Goal: Task Accomplishment & Management: Manage account settings

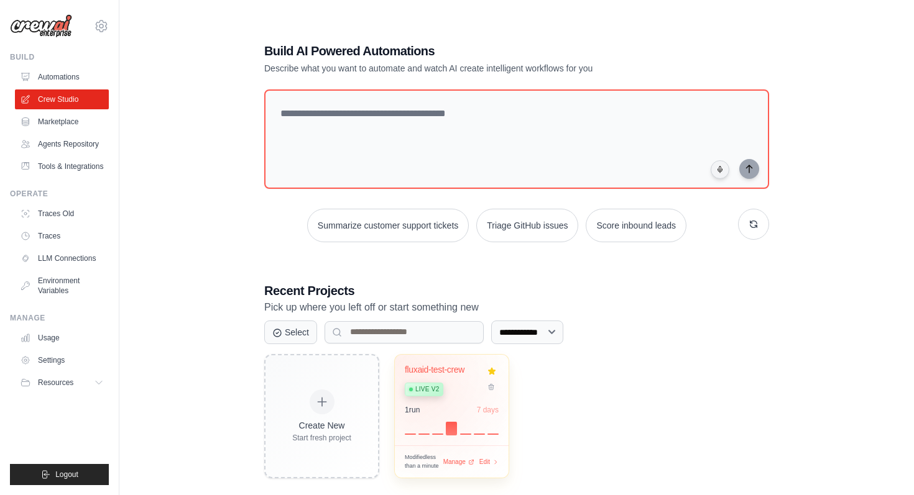
click at [428, 389] on span "Live v2" at bounding box center [427, 390] width 24 height 10
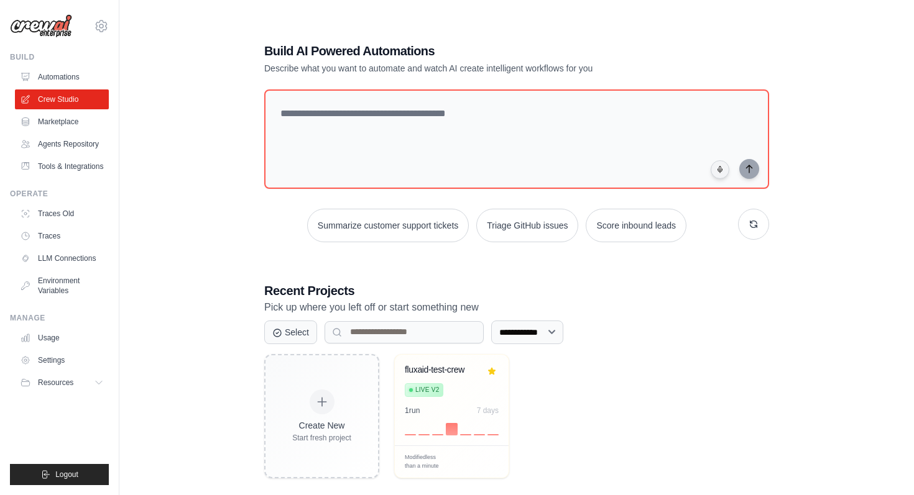
scroll to position [25, 0]
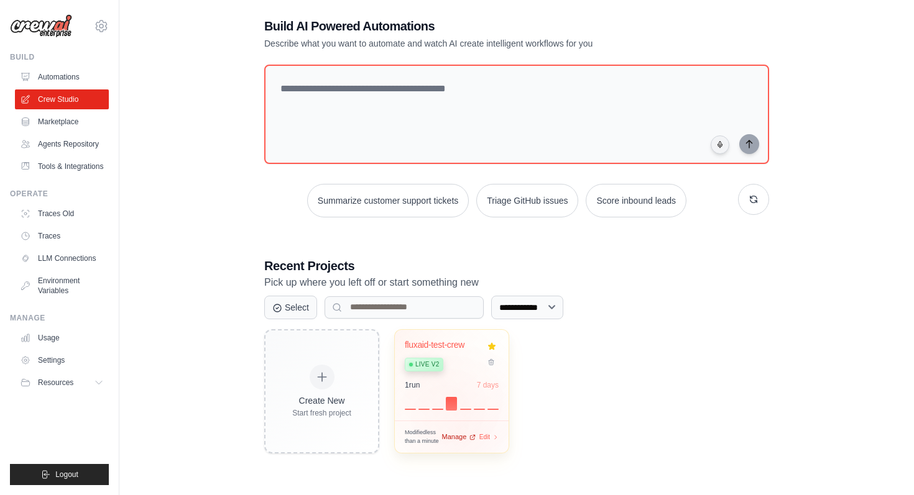
click at [461, 434] on span "Manage" at bounding box center [453, 437] width 25 height 11
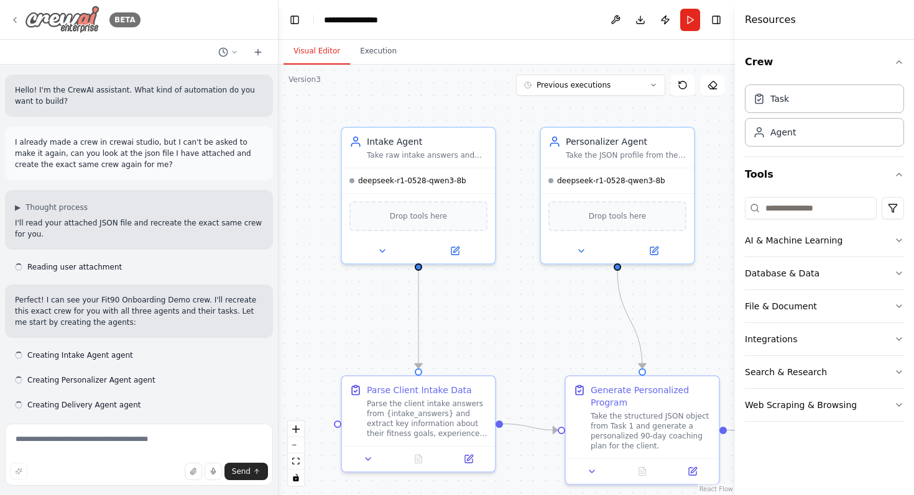
scroll to position [11646, 0]
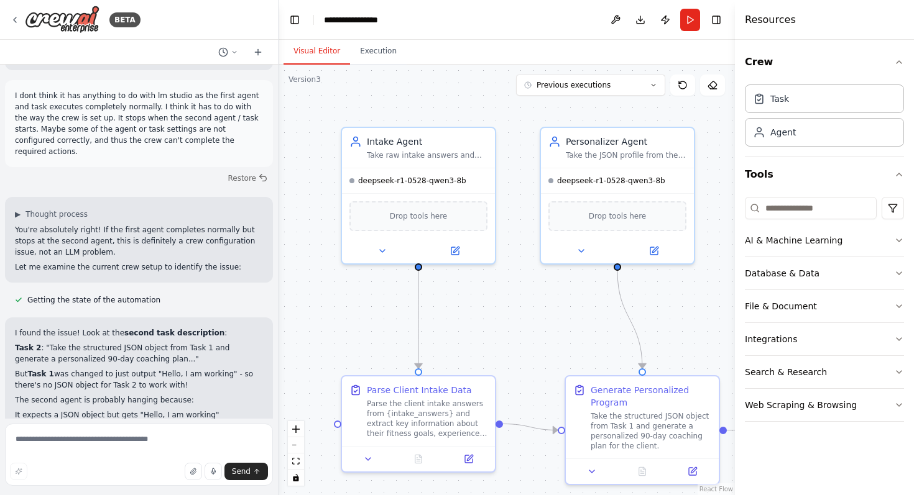
click at [347, 52] on button "Visual Editor" at bounding box center [316, 52] width 66 height 26
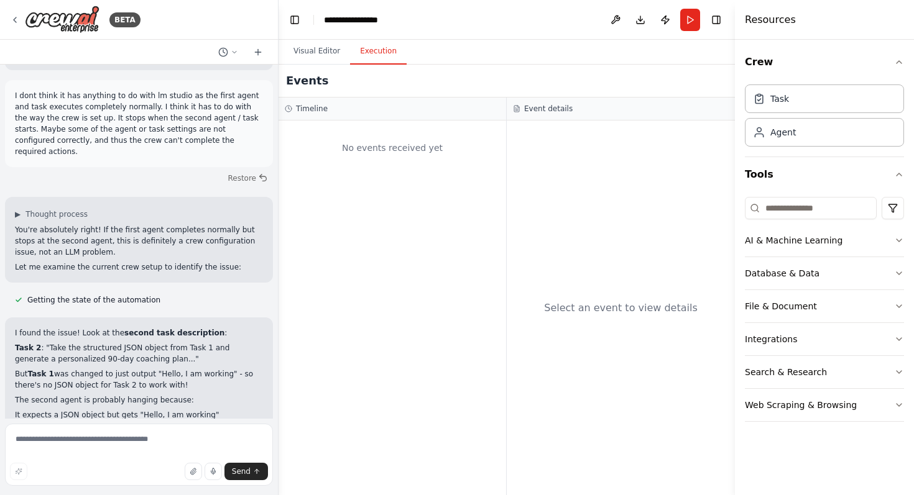
click at [367, 53] on button "Execution" at bounding box center [378, 52] width 57 height 26
click at [297, 20] on button "Toggle Left Sidebar" at bounding box center [294, 19] width 17 height 17
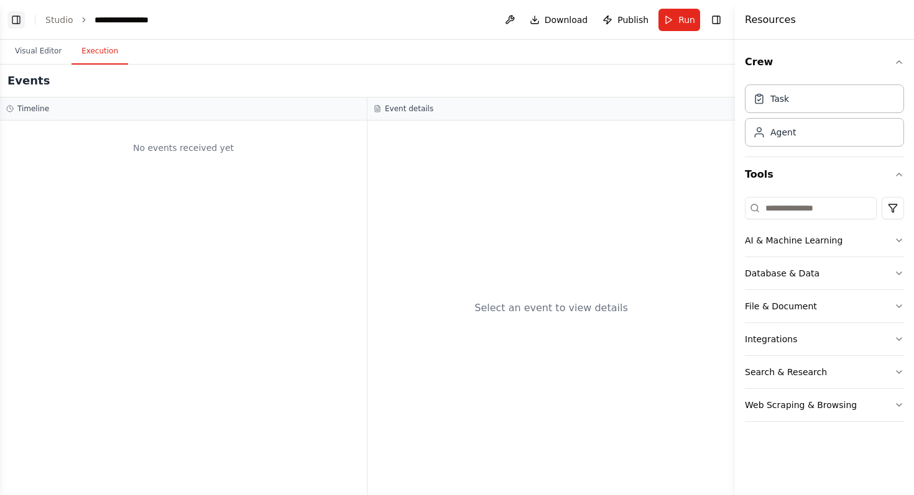
click at [11, 17] on button "Toggle Left Sidebar" at bounding box center [15, 19] width 17 height 17
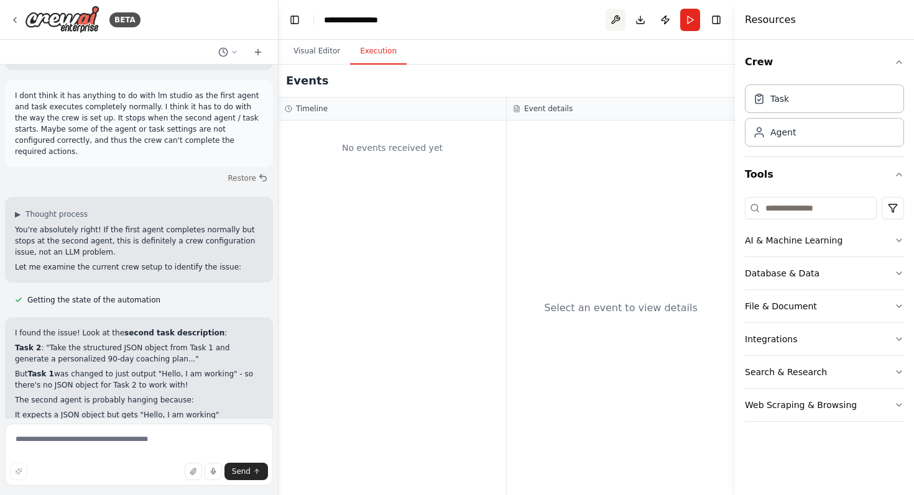
click at [620, 16] on button at bounding box center [615, 20] width 20 height 22
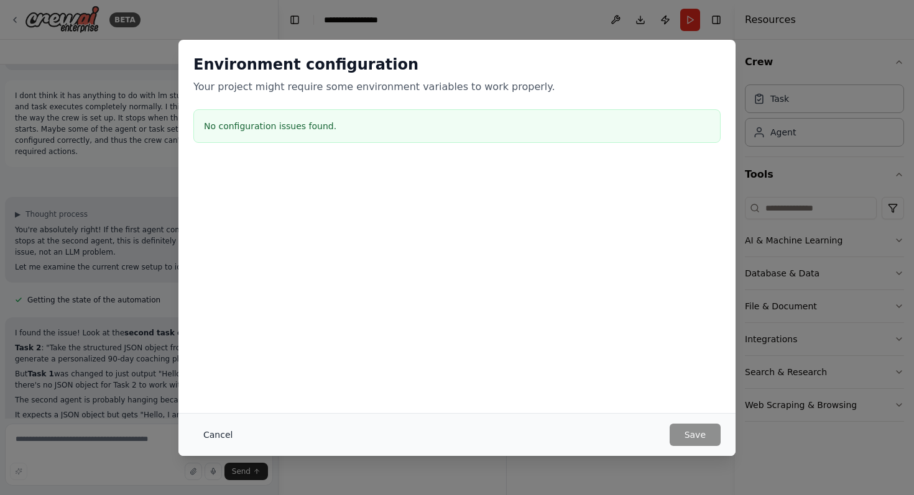
click at [219, 428] on button "Cancel" at bounding box center [217, 435] width 49 height 22
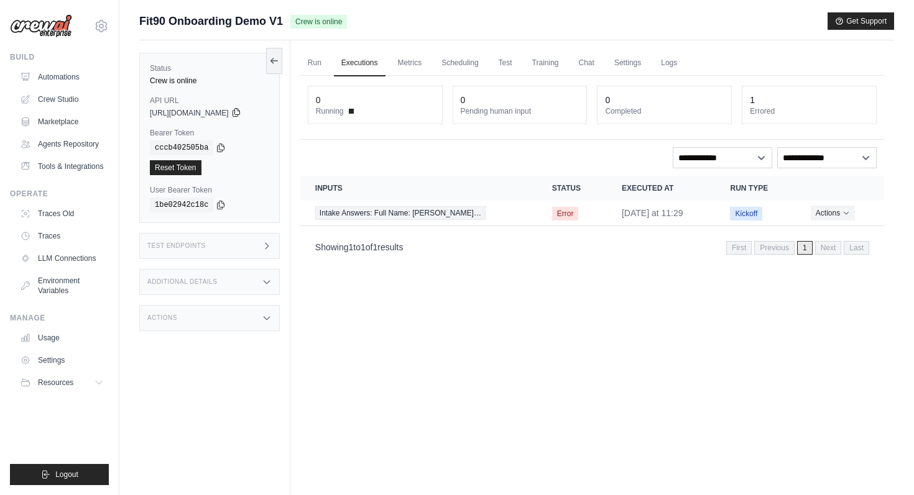
click at [241, 111] on icon at bounding box center [236, 113] width 10 height 10
click at [224, 146] on icon at bounding box center [221, 148] width 7 height 8
